Goal: Task Accomplishment & Management: Use online tool/utility

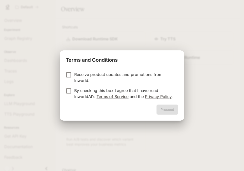
click at [134, 90] on p "By checking this box I agree that I have read InworldAI's Terms of Service and …" at bounding box center [124, 93] width 100 height 12
click at [163, 107] on button "Proceed" at bounding box center [168, 109] width 22 height 10
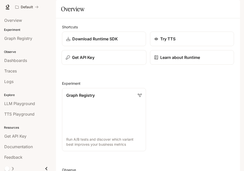
click at [114, 60] on div "Get API Key" at bounding box center [104, 57] width 76 height 6
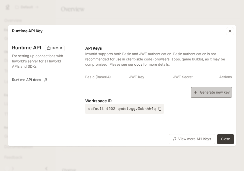
click at [200, 94] on button "Generate new key" at bounding box center [211, 92] width 41 height 11
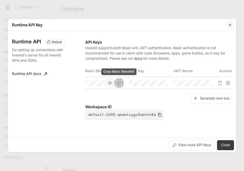
click at [120, 83] on icon "Copy Basic (Base64)" at bounding box center [119, 83] width 4 height 4
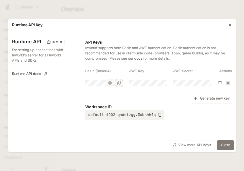
click at [228, 145] on button "Close" at bounding box center [225, 145] width 17 height 10
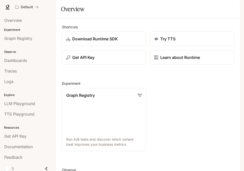
click at [232, 7] on icon "button" at bounding box center [233, 7] width 4 height 4
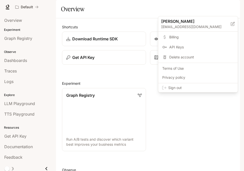
click at [203, 89] on span "Sign out" at bounding box center [201, 87] width 66 height 5
